Goal: Transaction & Acquisition: Purchase product/service

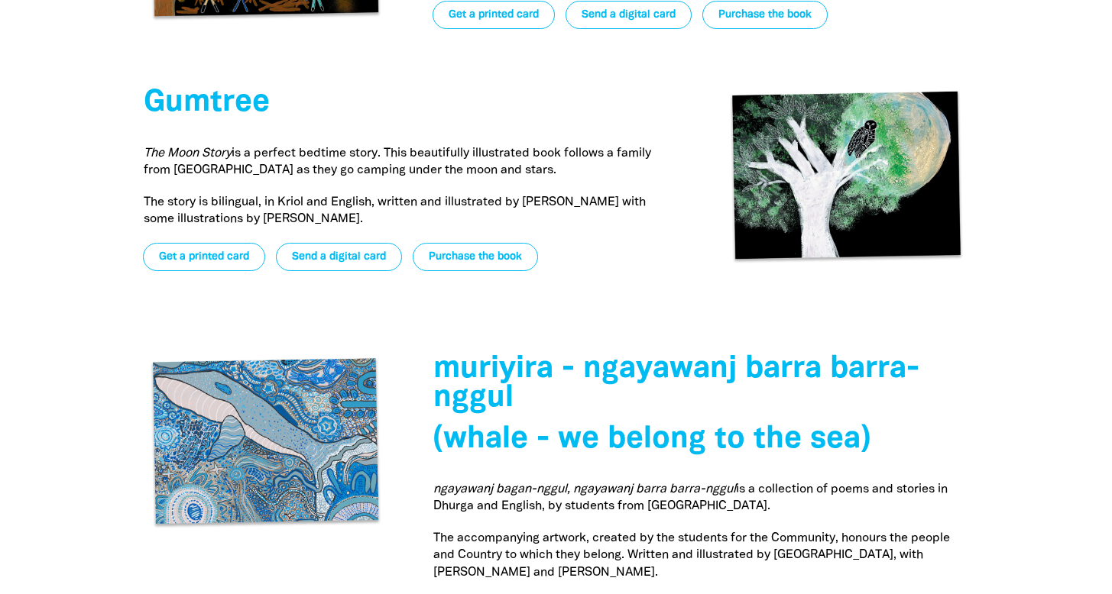
scroll to position [5047, 0]
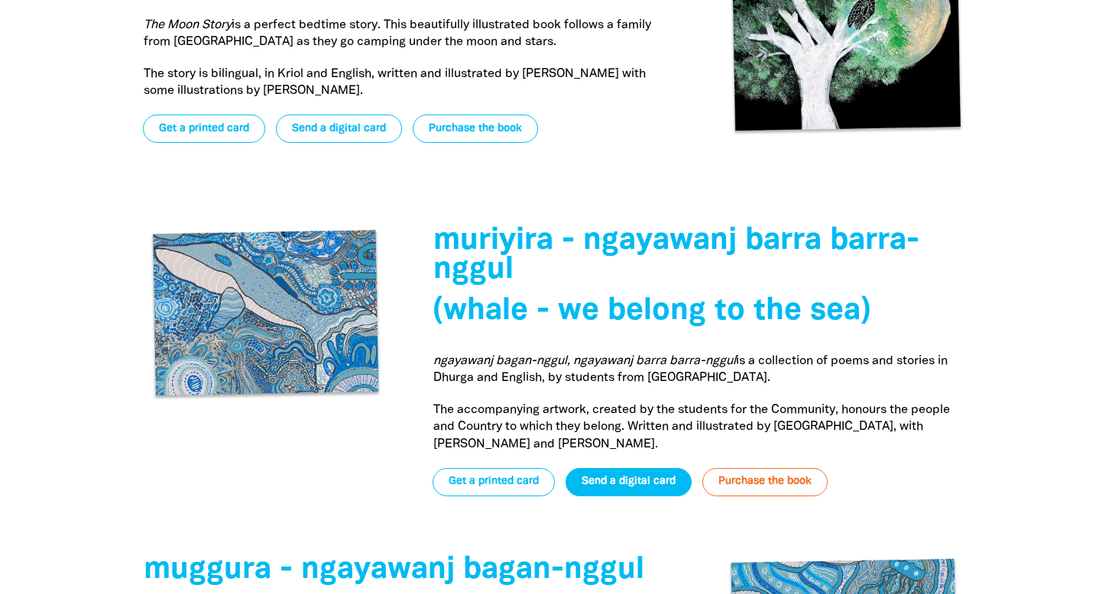
click at [620, 468] on link "Send a digital card" at bounding box center [628, 482] width 126 height 28
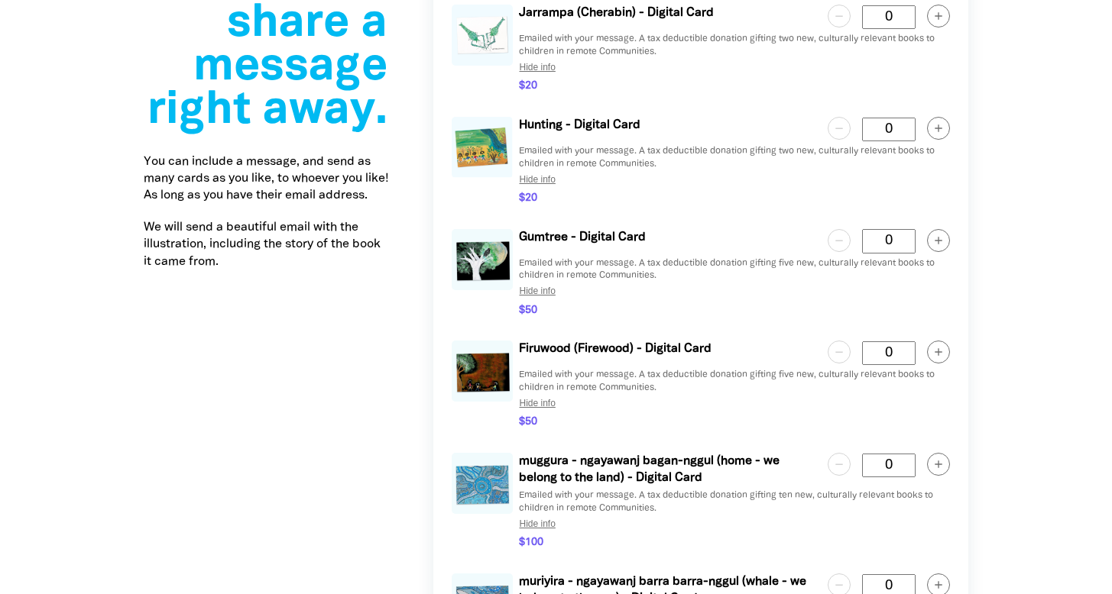
scroll to position [3232, 0]
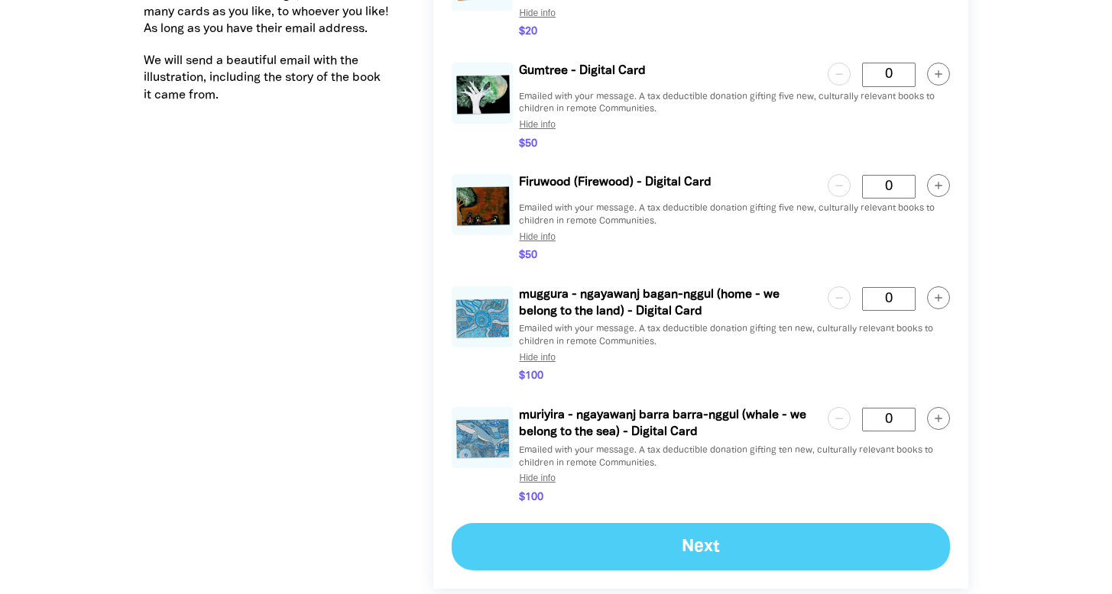
click at [931, 408] on circle "button" at bounding box center [938, 419] width 22 height 22
type Card "1"
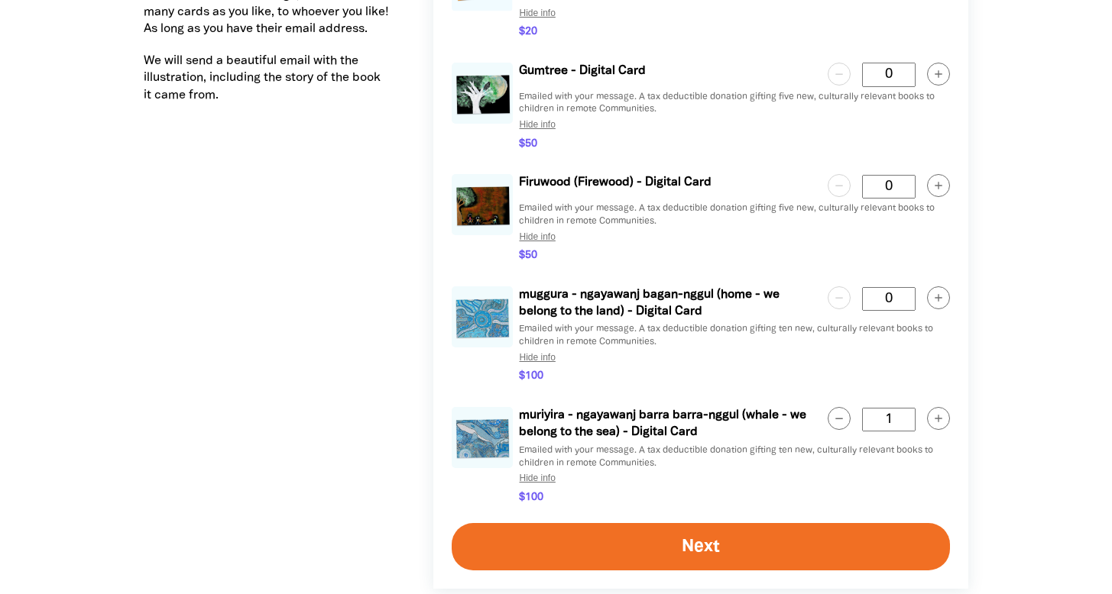
click at [669, 523] on button "Next" at bounding box center [701, 546] width 498 height 47
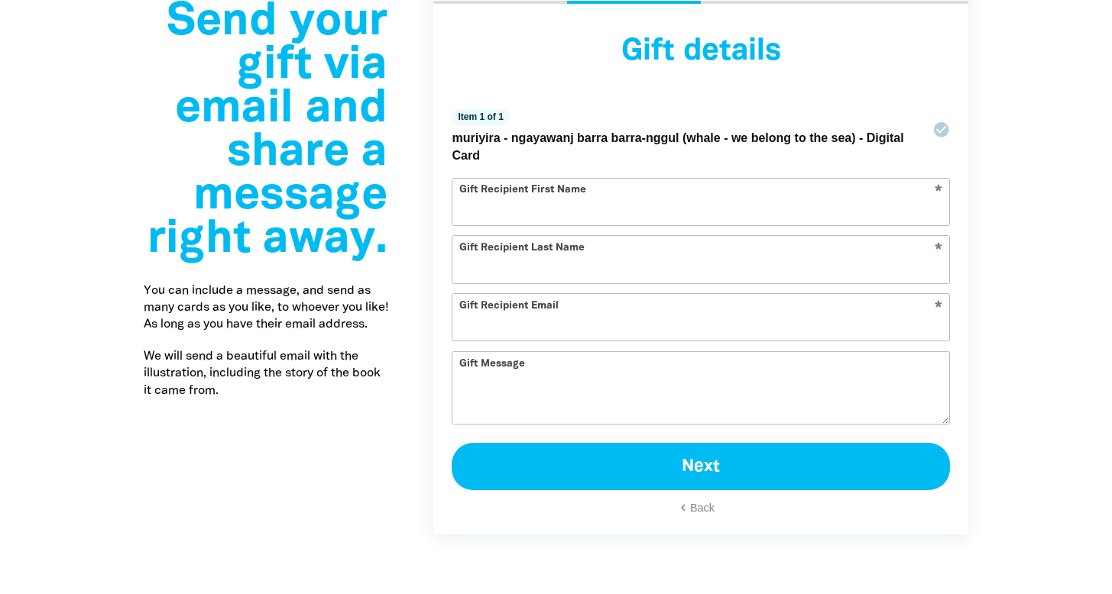
scroll to position [2847, 0]
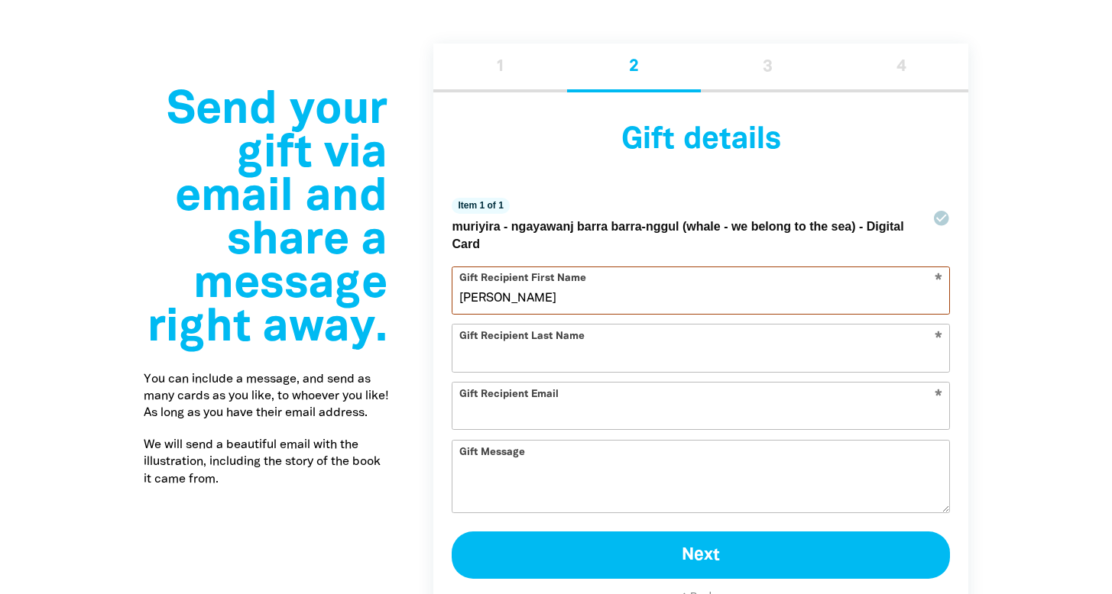
type input "[PERSON_NAME]"
click at [545, 440] on div "Gift Message" at bounding box center [701, 476] width 498 height 73
click at [468, 442] on div "Gift Message" at bounding box center [701, 476] width 498 height 73
click at [537, 440] on div "Gift Message" at bounding box center [701, 476] width 498 height 73
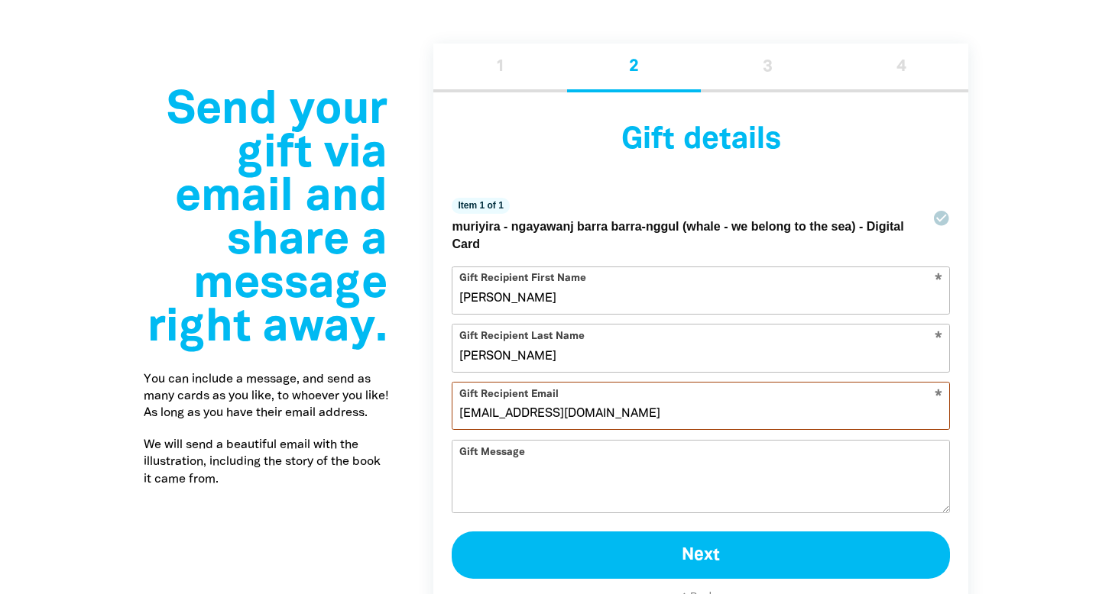
type input "[EMAIL_ADDRESS][DOMAIN_NAME]"
click at [477, 464] on textarea "Gift Message" at bounding box center [700, 488] width 497 height 49
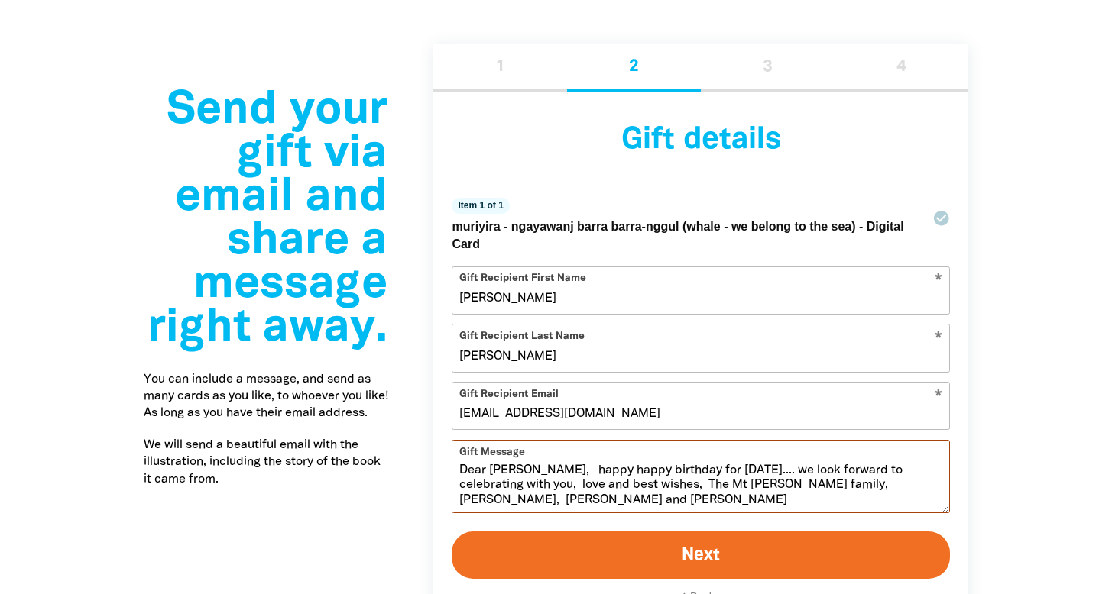
scroll to position [2948, 0]
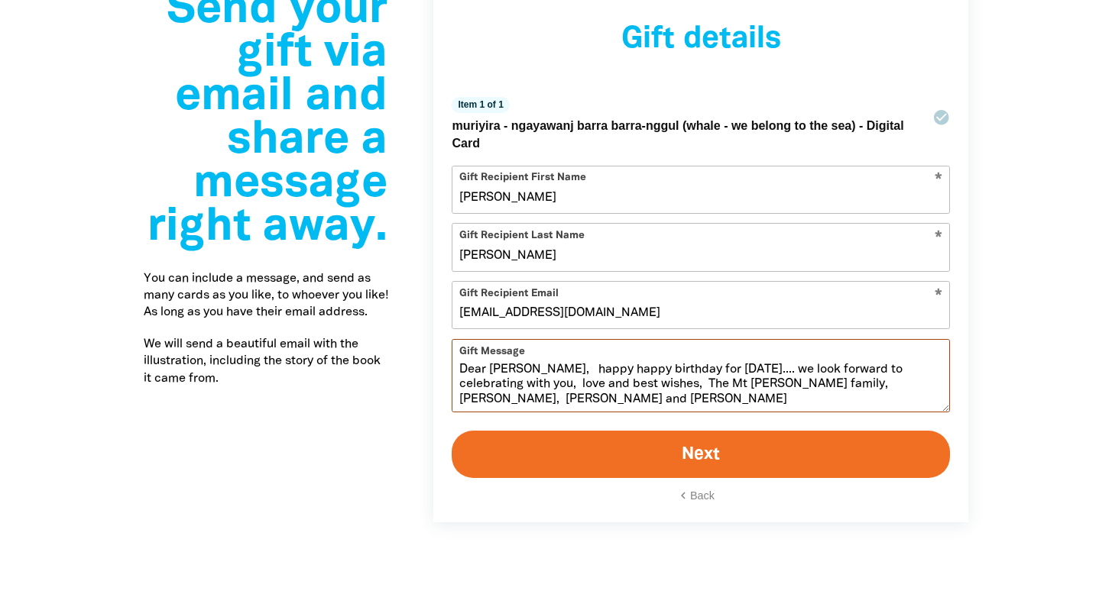
type textarea "Dear [PERSON_NAME], happy happy birthday for [DATE].... we look forward to cele…"
click at [684, 435] on button "Next" at bounding box center [701, 454] width 498 height 47
select select "FALSE"
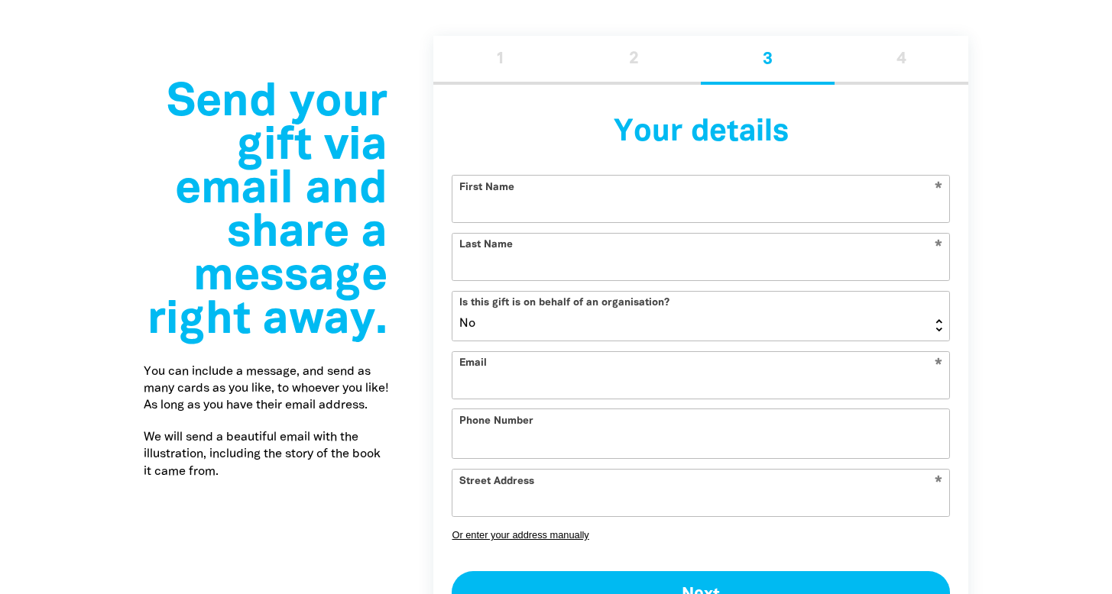
scroll to position [2853, 0]
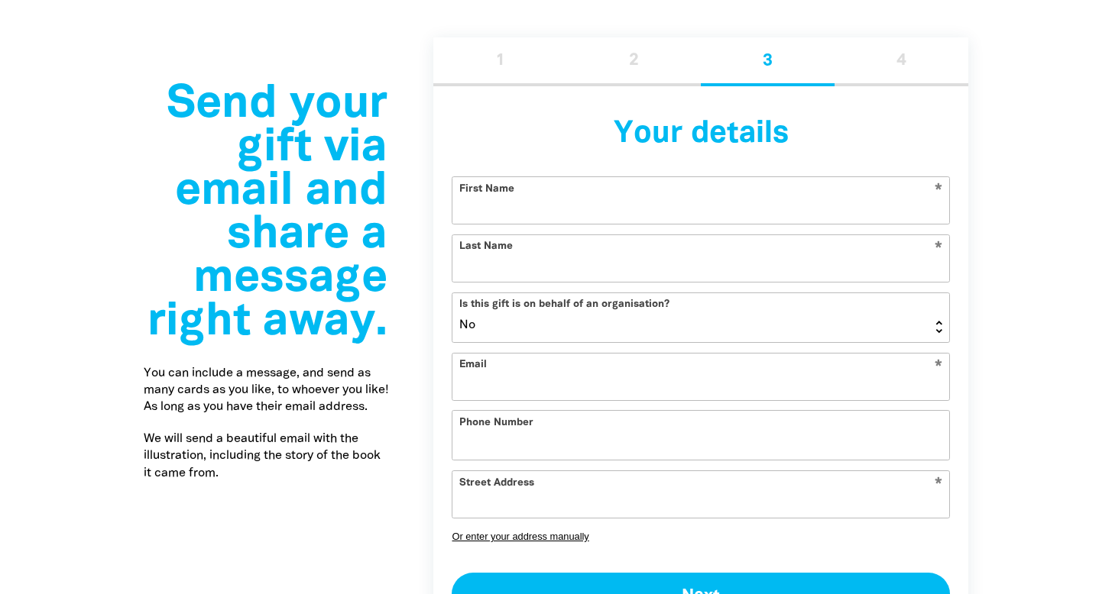
select select "AU"
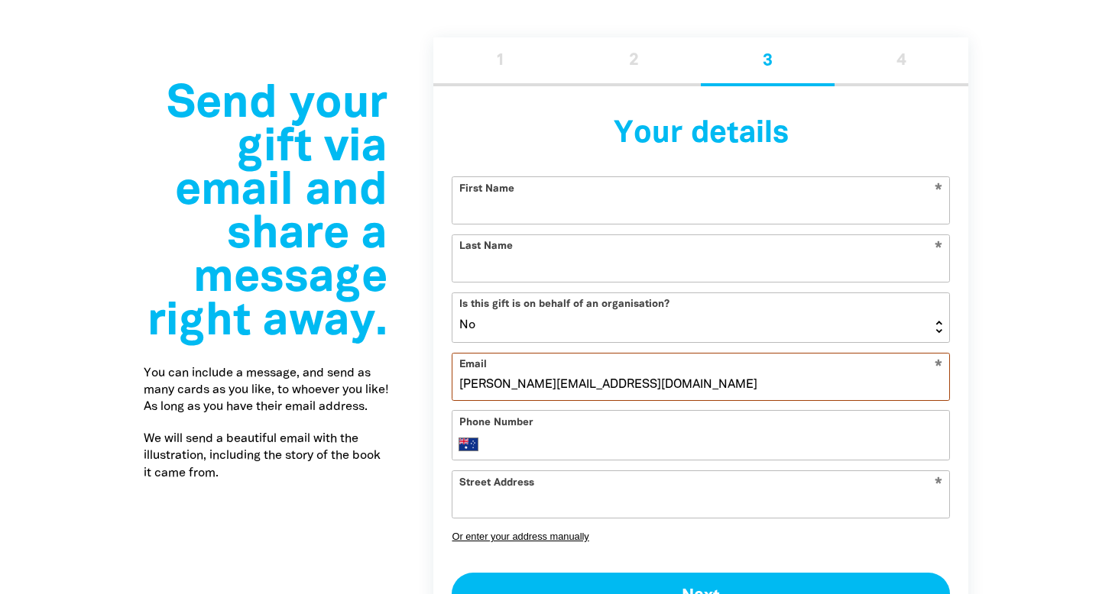
type input "[PERSON_NAME][EMAIL_ADDRESS][DOMAIN_NAME]"
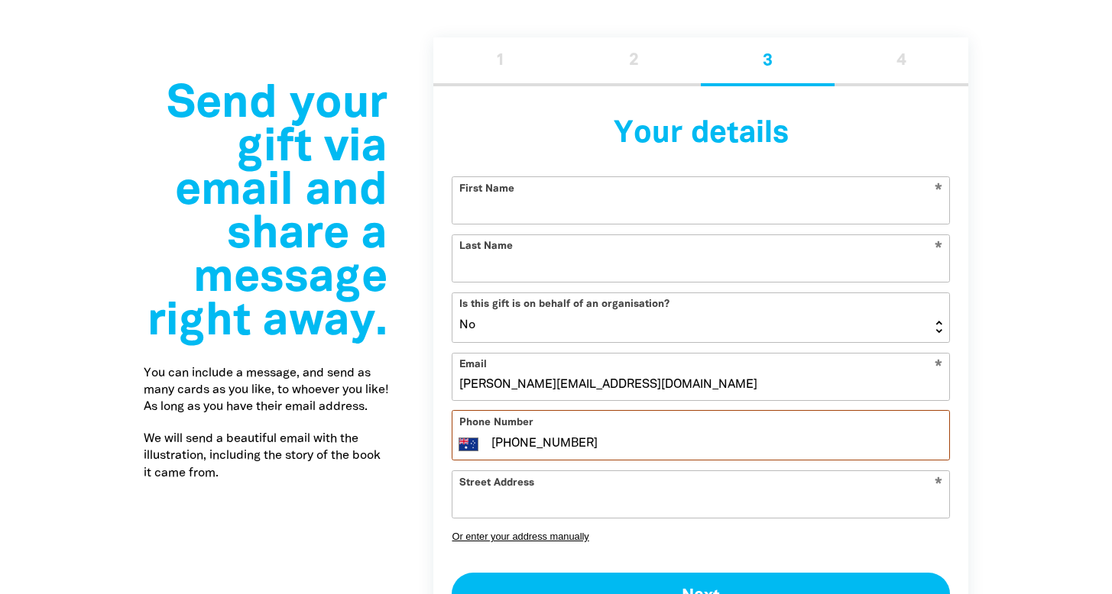
type input "[PHONE_NUMBER]"
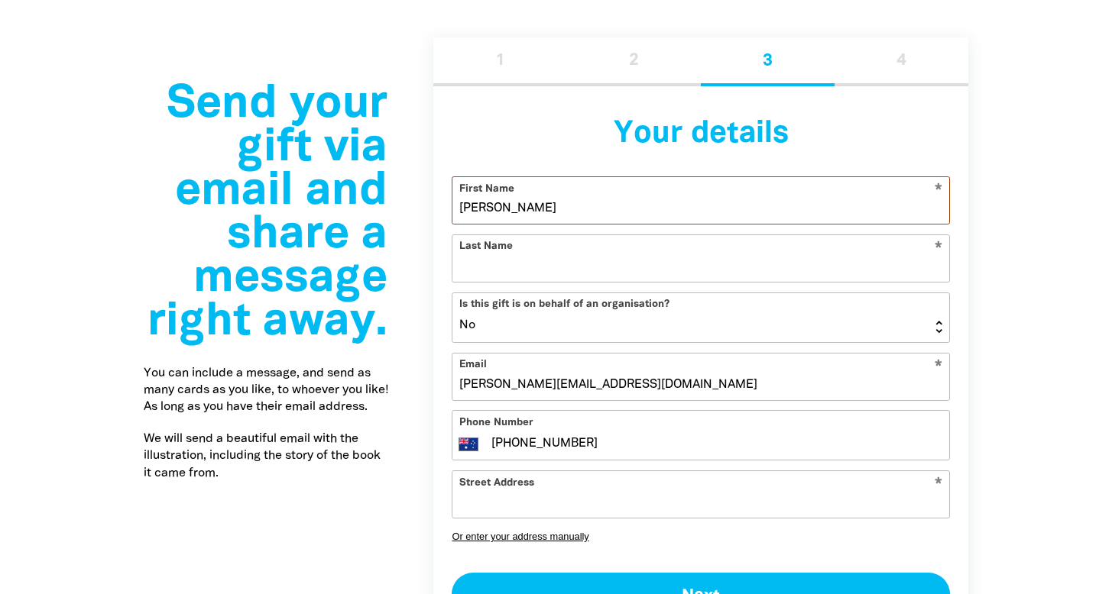
type input "[PERSON_NAME]"
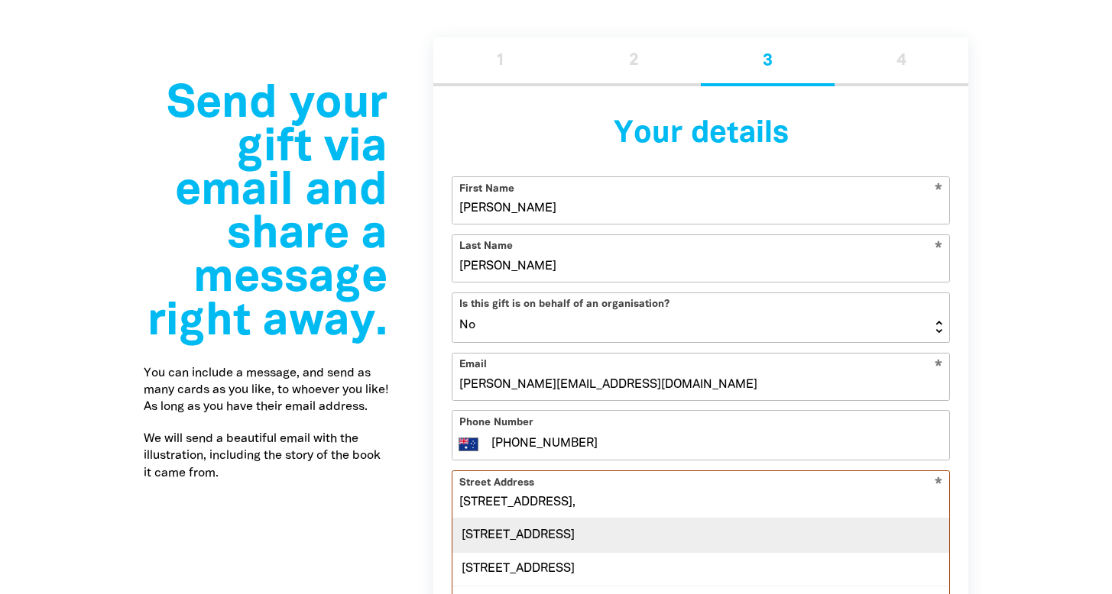
click at [497, 519] on div "[STREET_ADDRESS]" at bounding box center [700, 535] width 497 height 33
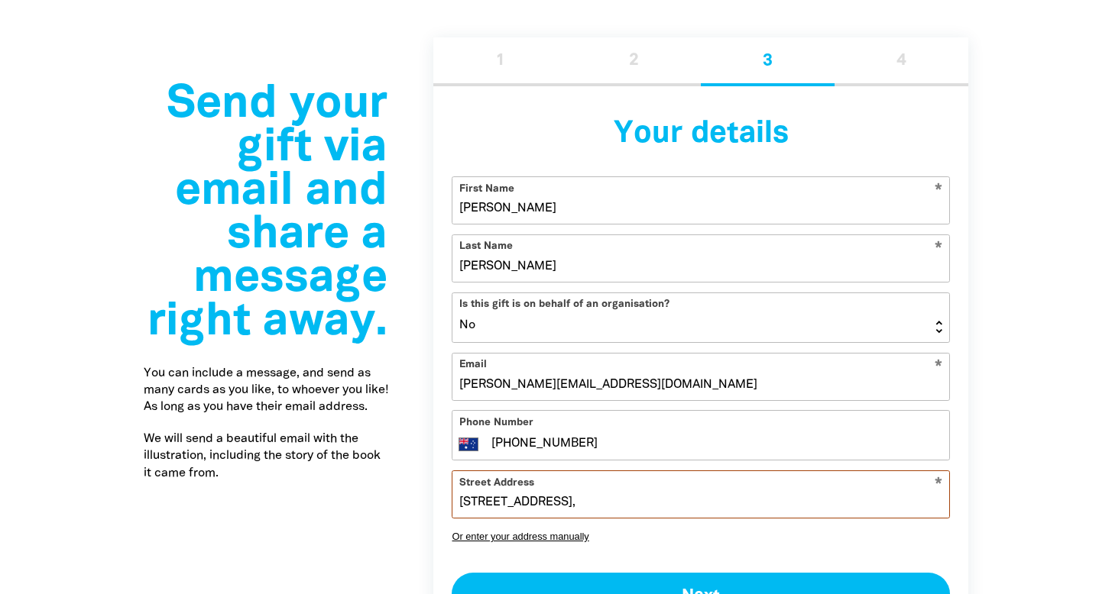
type input "[STREET_ADDRESS]"
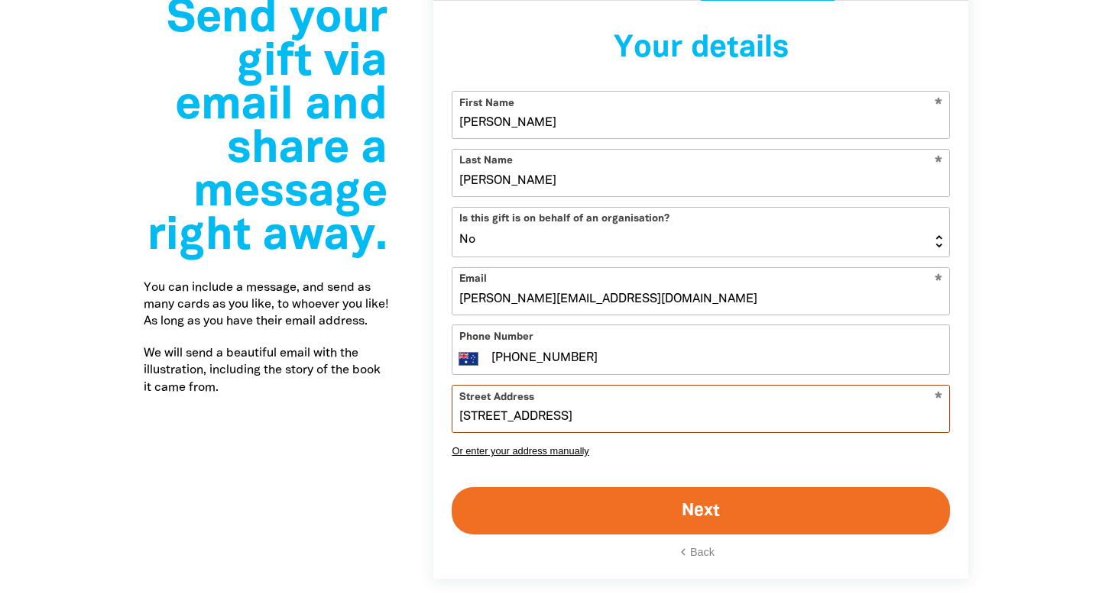
scroll to position [2995, 0]
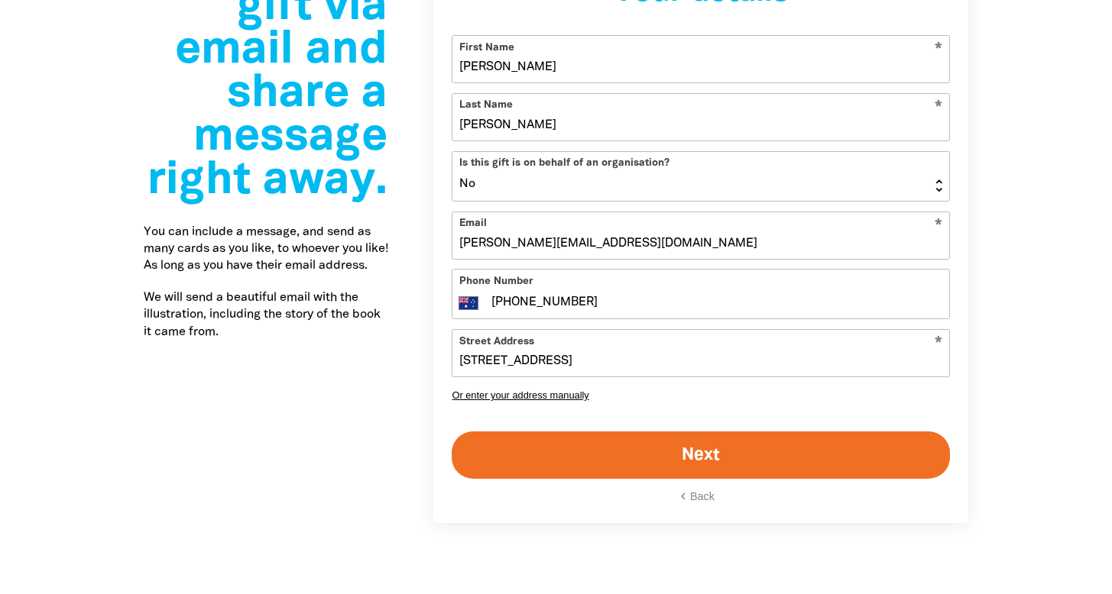
click at [665, 442] on button "Next" at bounding box center [701, 455] width 498 height 47
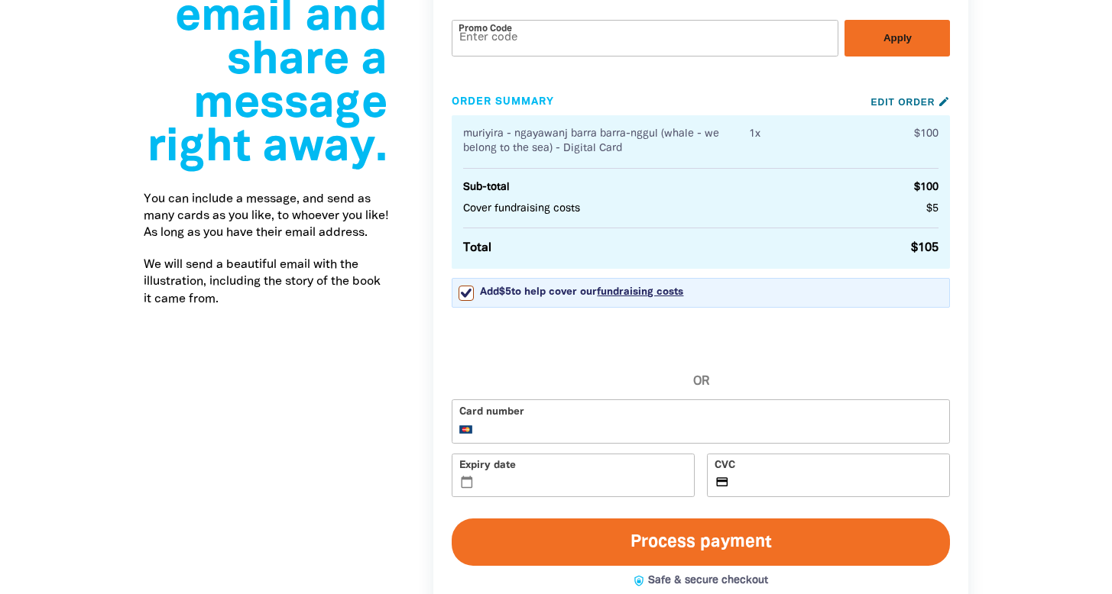
scroll to position [3141, 0]
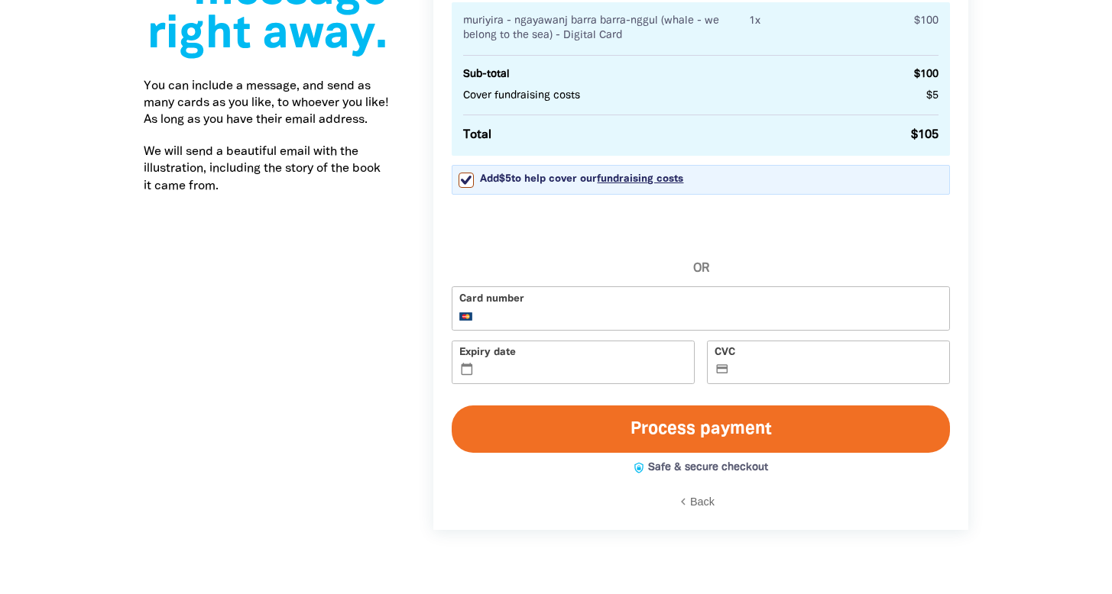
click at [682, 410] on button "Process payment" at bounding box center [701, 429] width 498 height 47
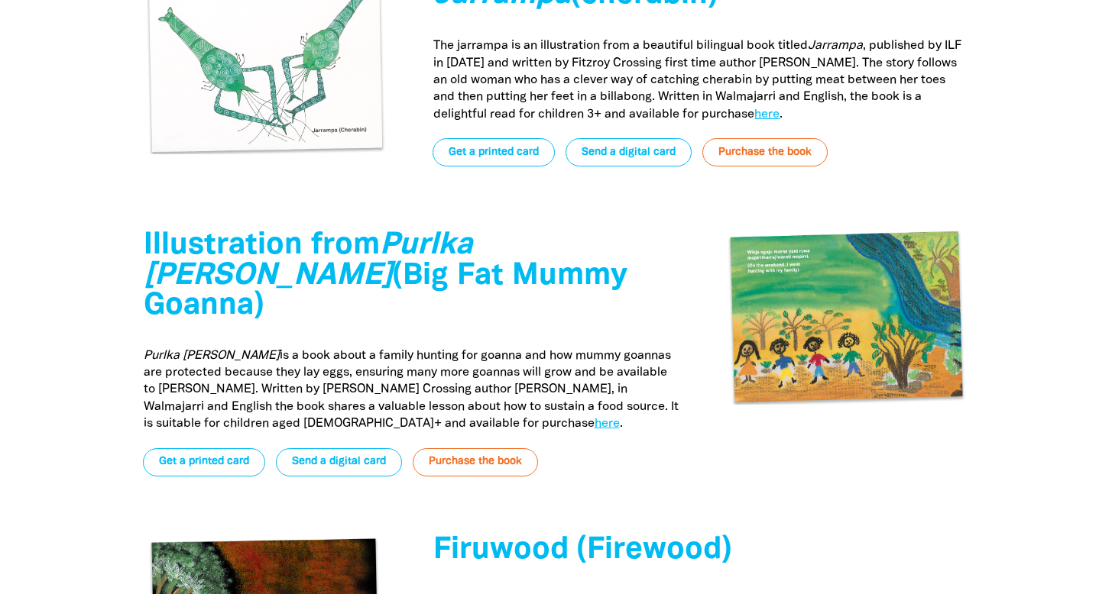
scroll to position [3954, 0]
